Goal: Navigation & Orientation: Go to known website

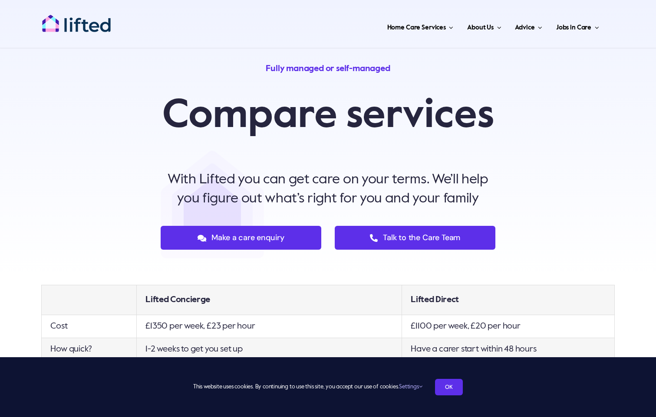
click at [82, 30] on img "lifted-logo" at bounding box center [76, 23] width 69 height 18
